Goal: Transaction & Acquisition: Purchase product/service

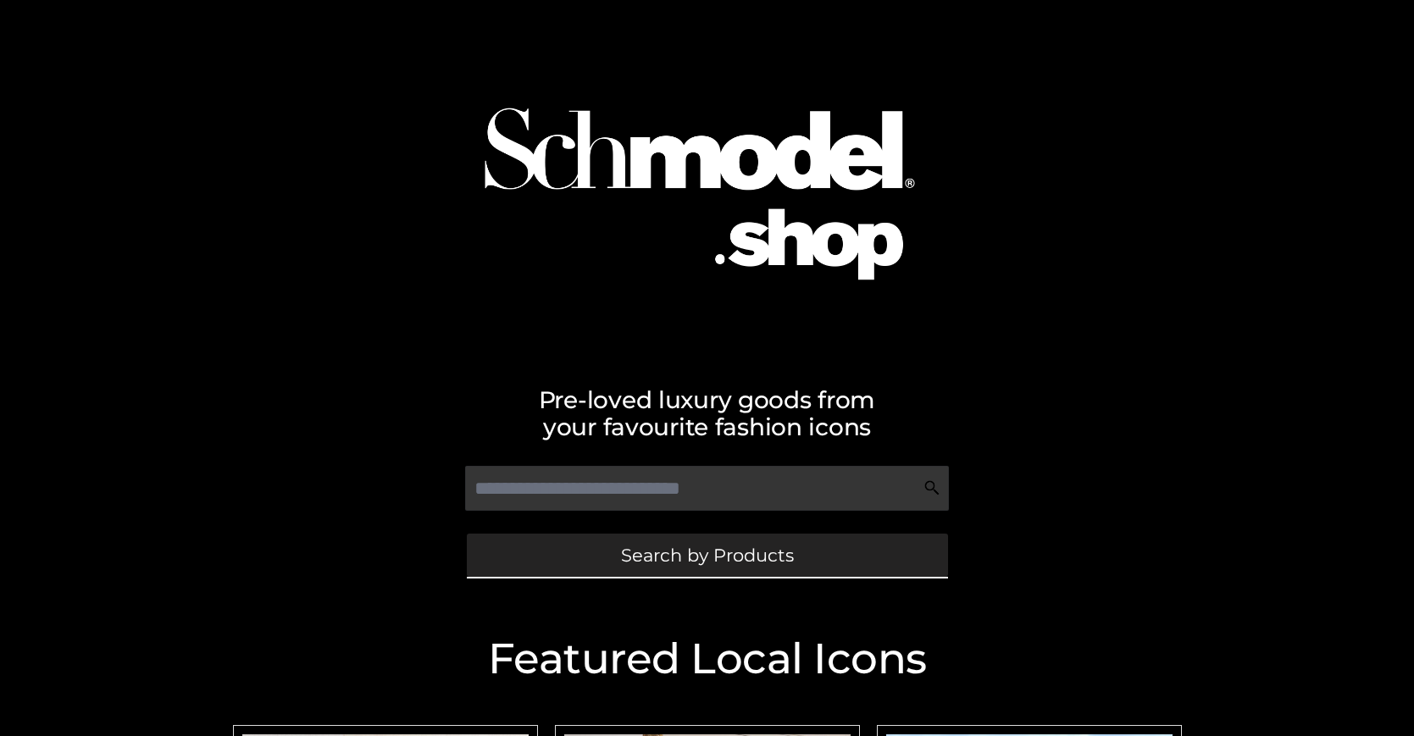
click at [707, 555] on span "Search by Products" at bounding box center [707, 556] width 173 height 18
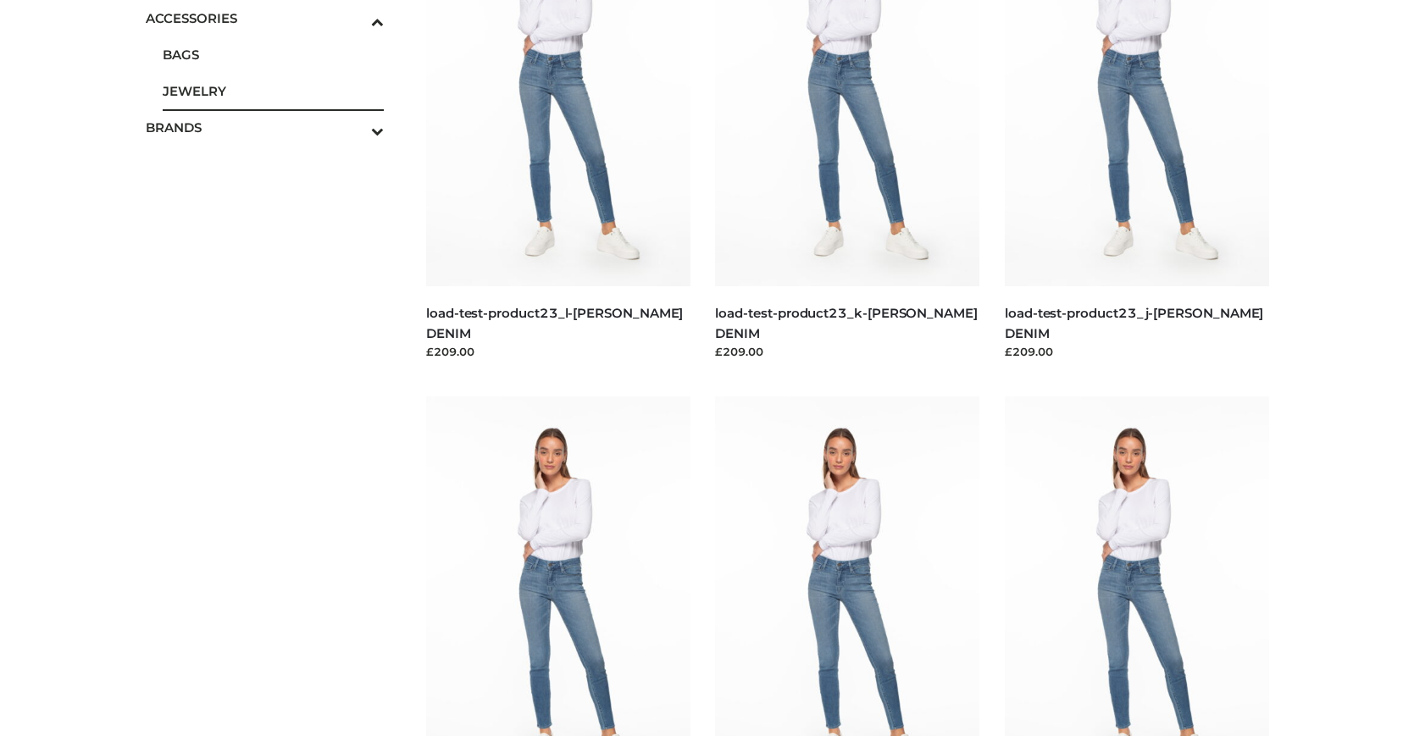
click at [273, 91] on span "JEWELRY" at bounding box center [274, 90] width 222 height 19
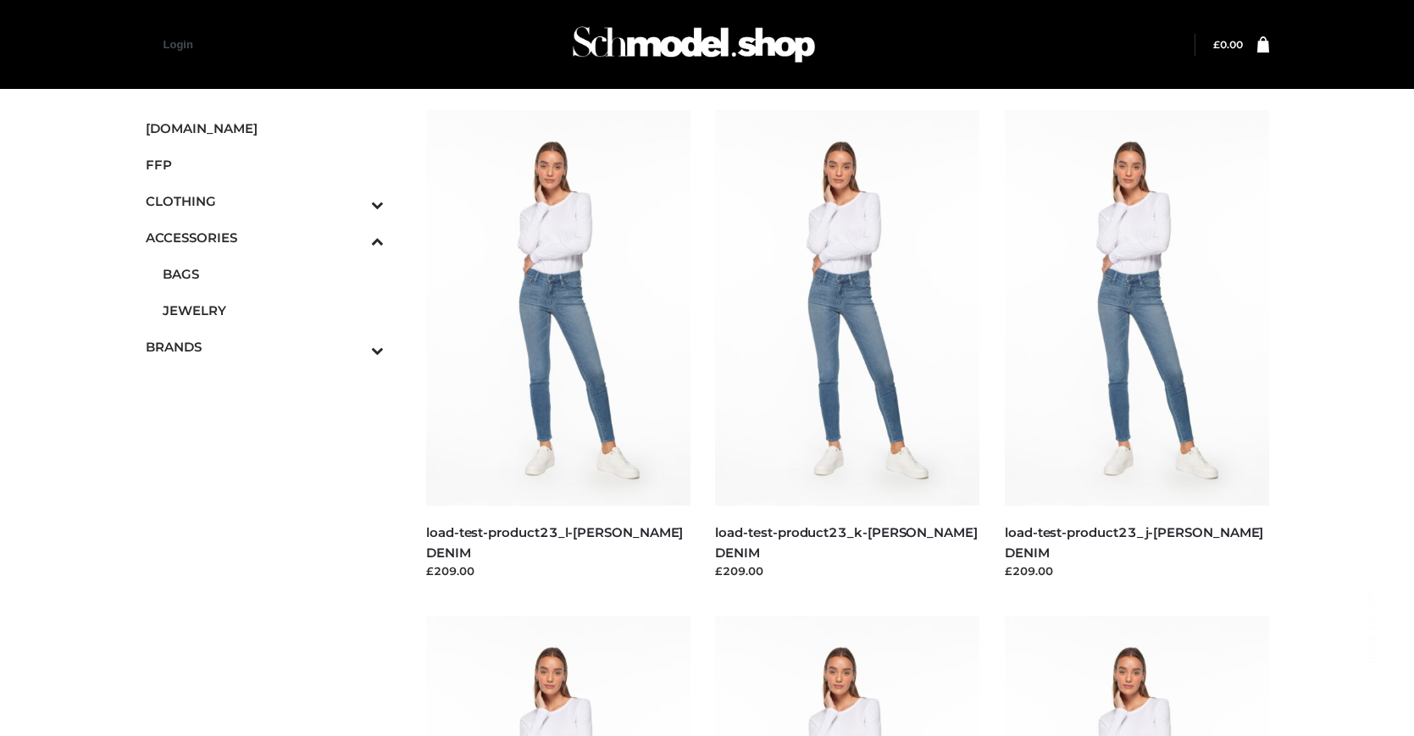
scroll to position [6983, 0]
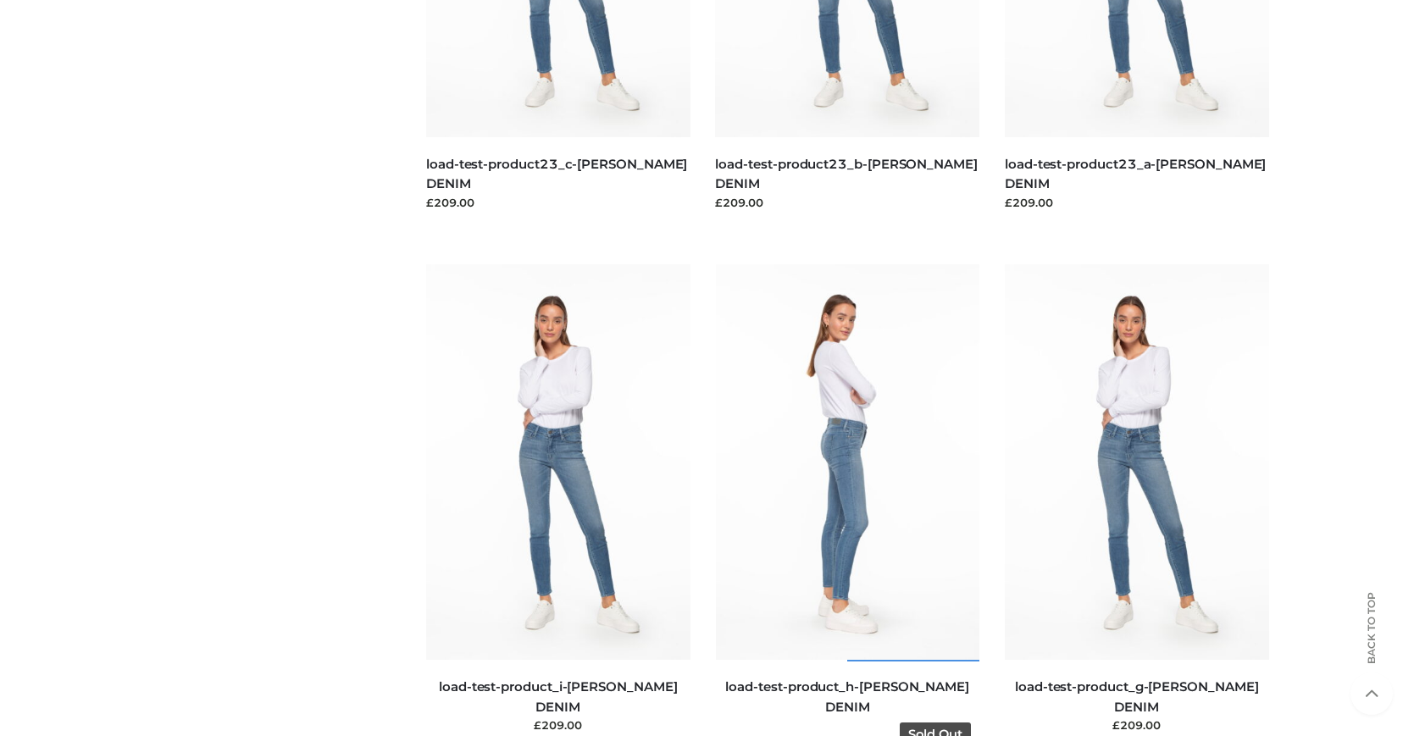
click at [847, 500] on img at bounding box center [848, 462] width 264 height 396
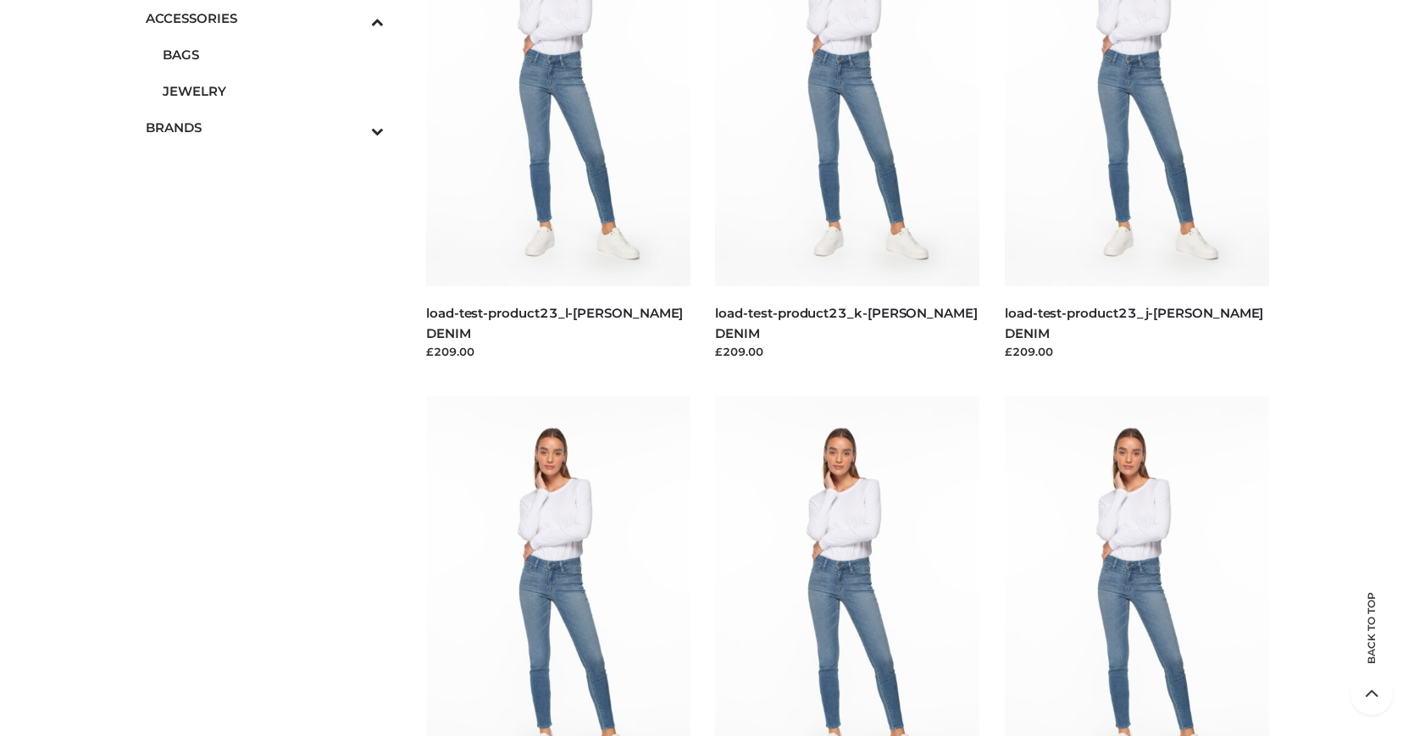
scroll to position [3406, 0]
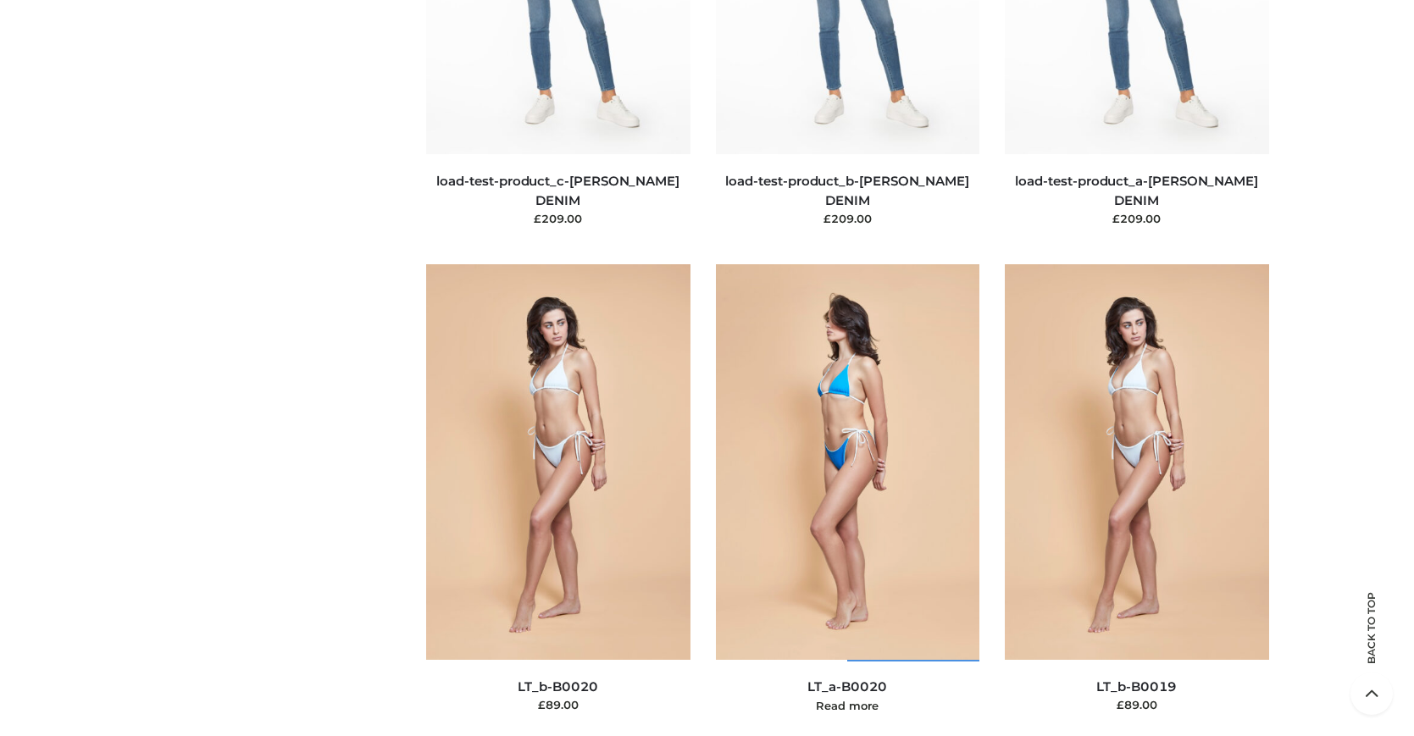
click at [847, 500] on img at bounding box center [848, 462] width 264 height 396
